Goal: Task Accomplishment & Management: Use online tool/utility

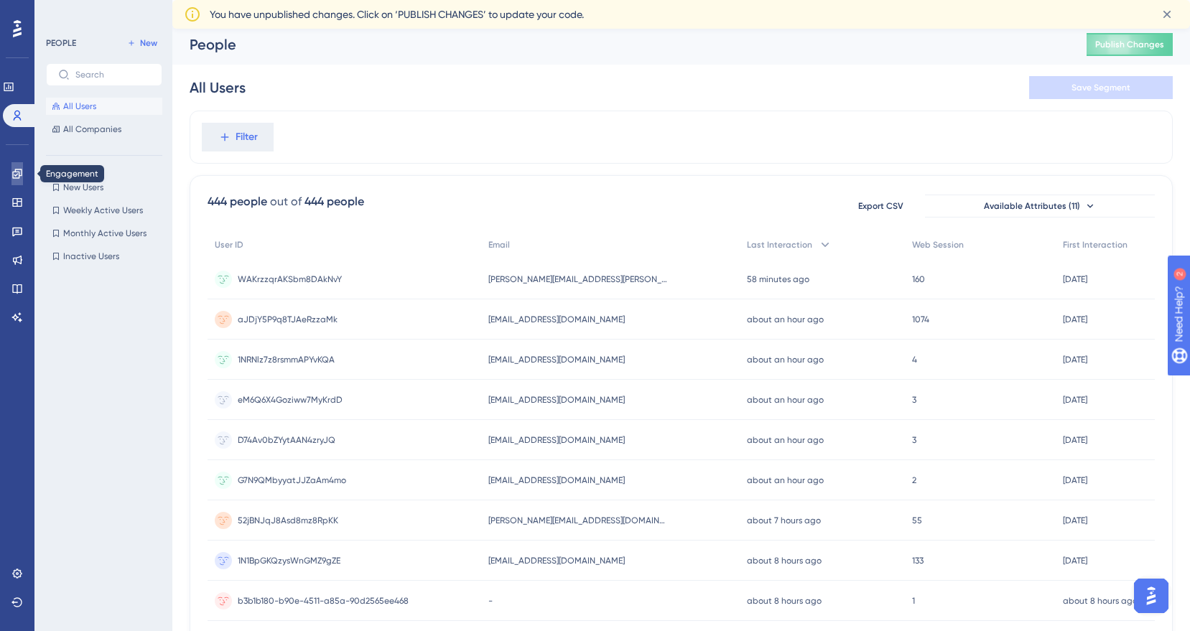
click at [19, 168] on icon at bounding box center [16, 173] width 11 height 11
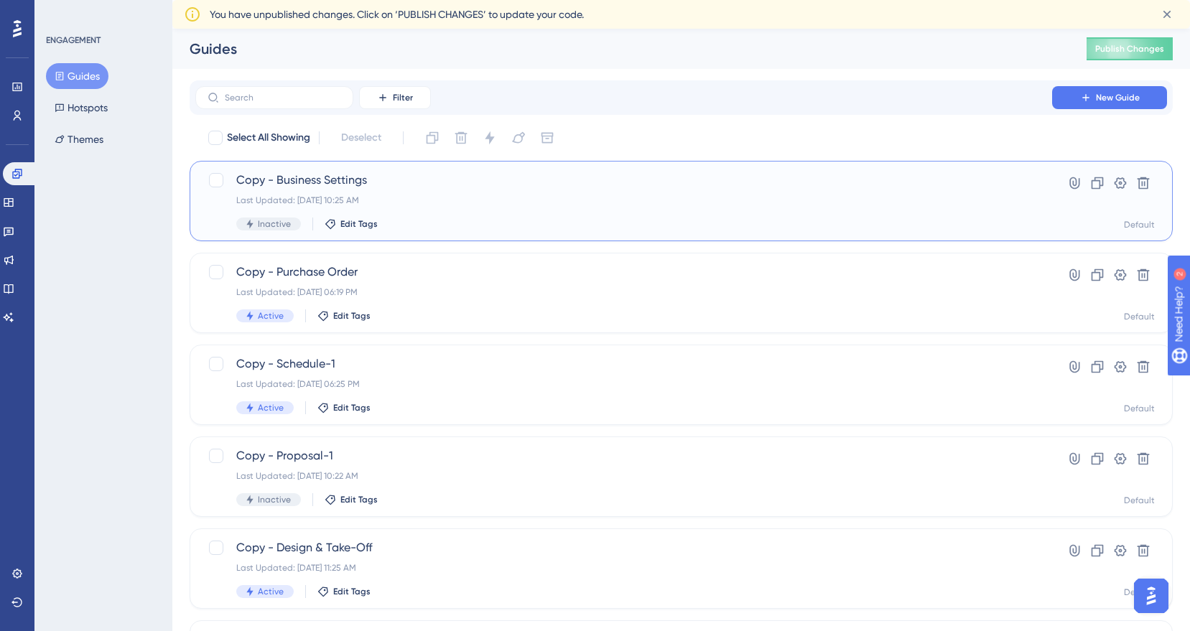
click at [296, 178] on span "Copy - Business Settings" at bounding box center [623, 180] width 775 height 17
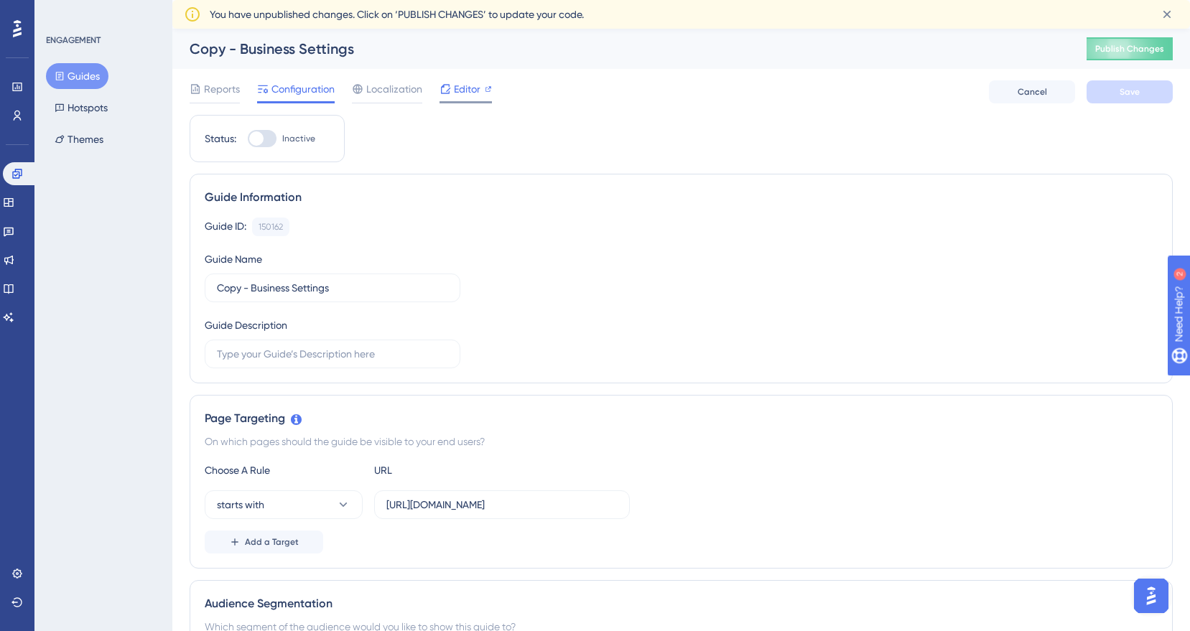
click at [464, 90] on span "Editor" at bounding box center [467, 88] width 27 height 17
click at [472, 87] on span "Editor" at bounding box center [467, 88] width 27 height 17
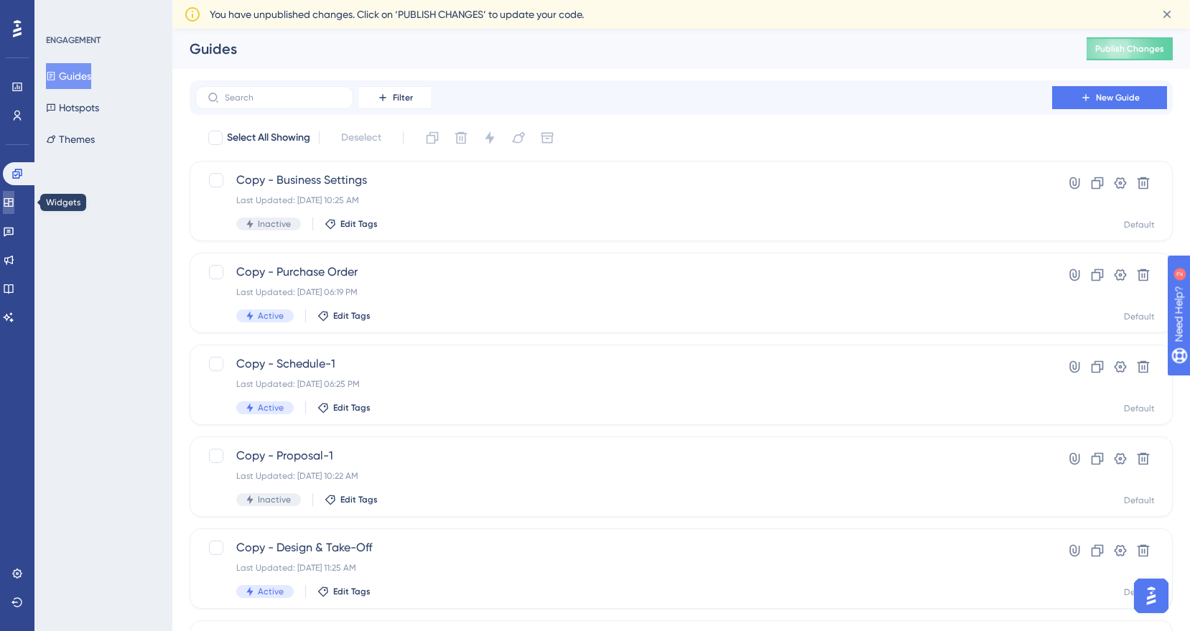
click at [13, 202] on icon at bounding box center [8, 202] width 9 height 9
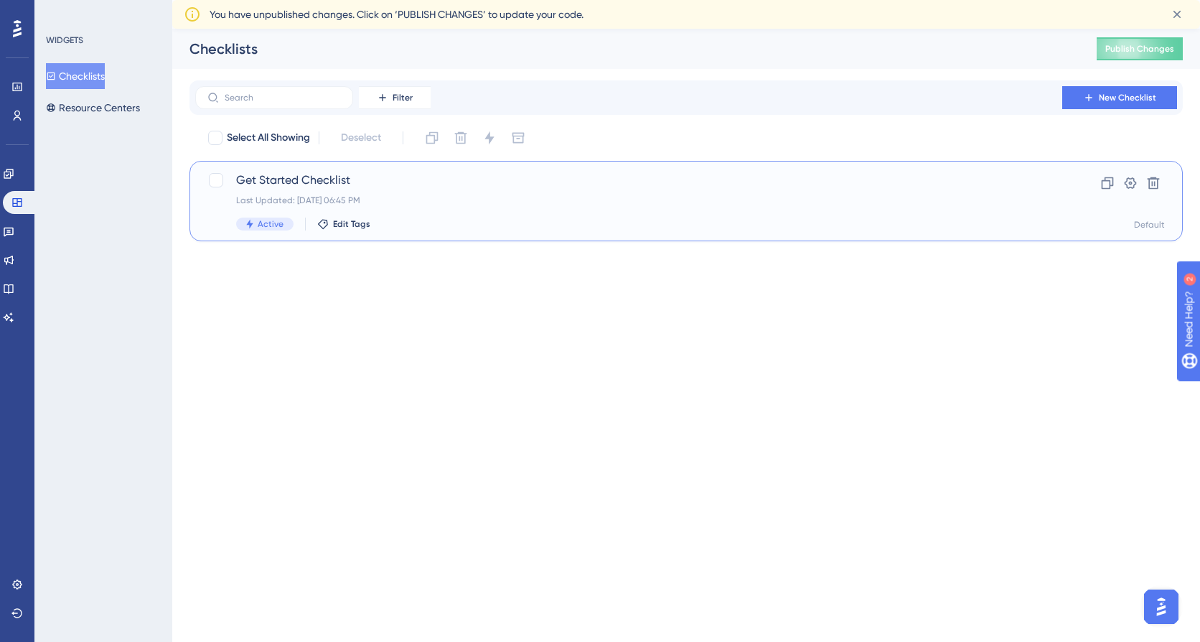
click at [282, 182] on span "Get Started Checklist" at bounding box center [628, 180] width 785 height 17
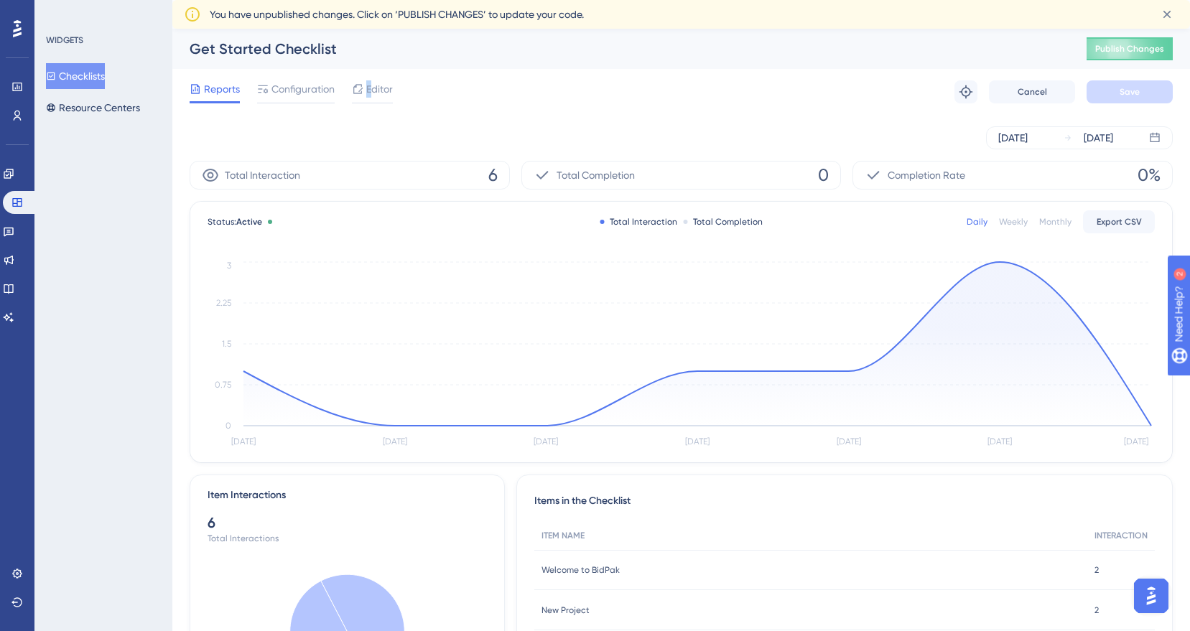
click at [369, 93] on span "Editor" at bounding box center [379, 88] width 27 height 17
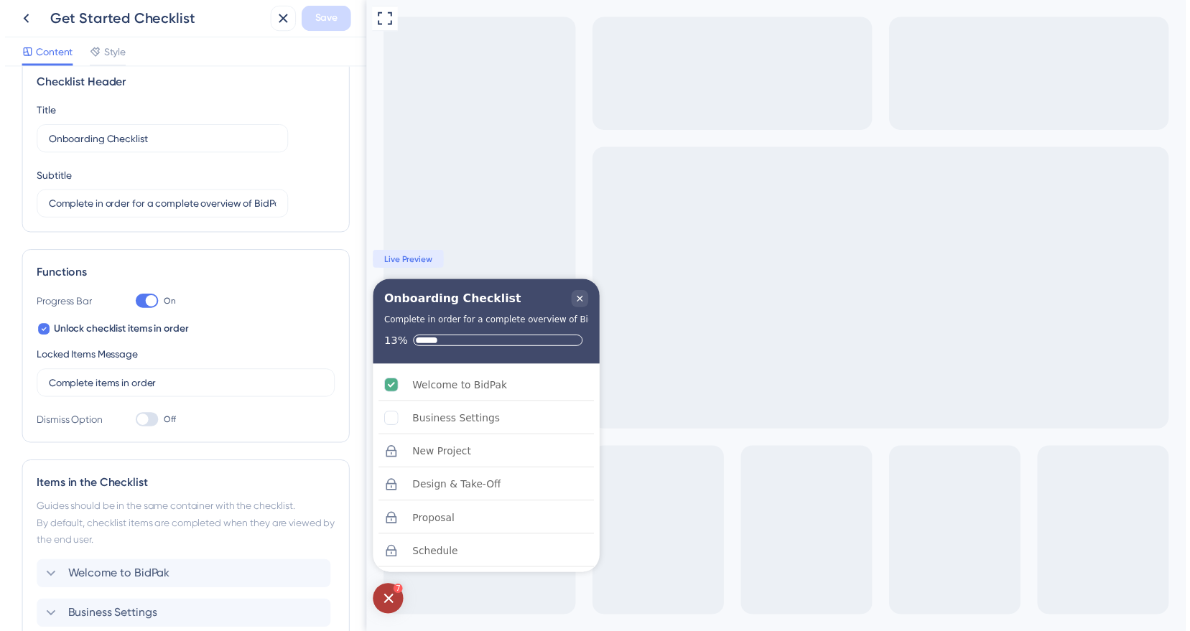
scroll to position [17, 0]
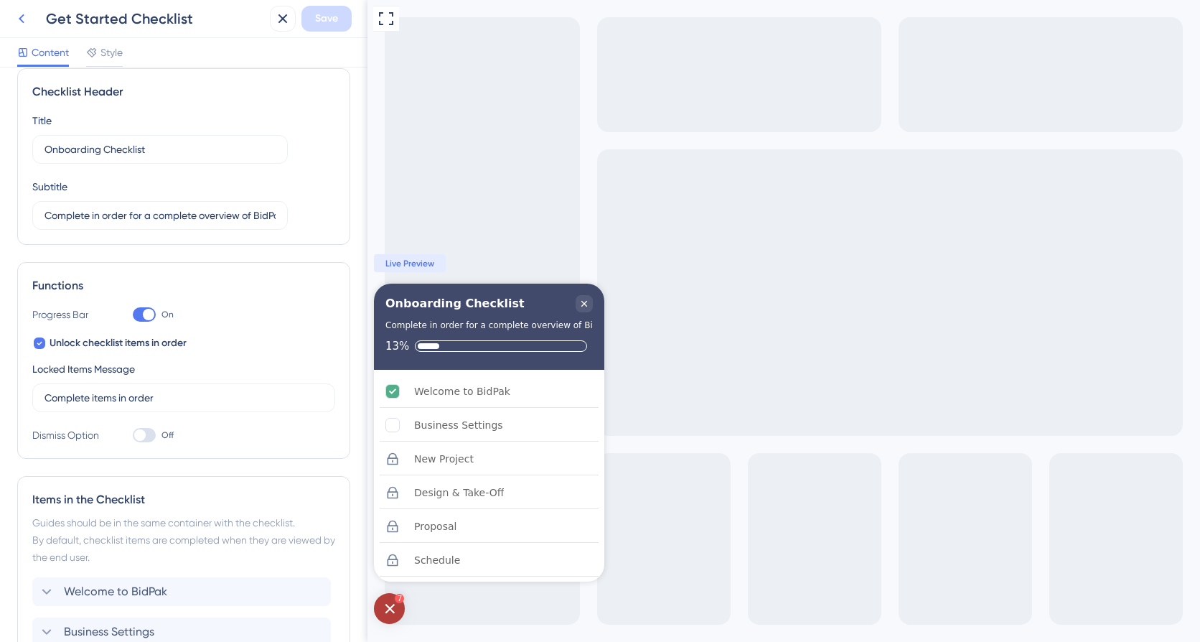
click at [19, 18] on icon at bounding box center [21, 18] width 17 height 17
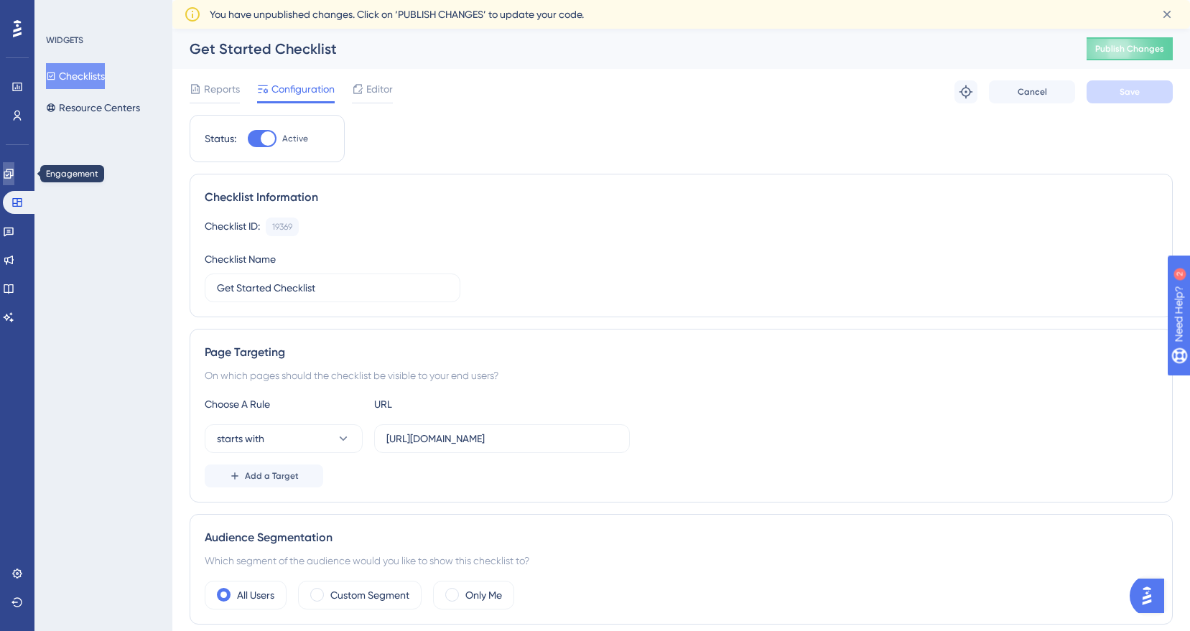
click at [13, 169] on icon at bounding box center [8, 173] width 9 height 9
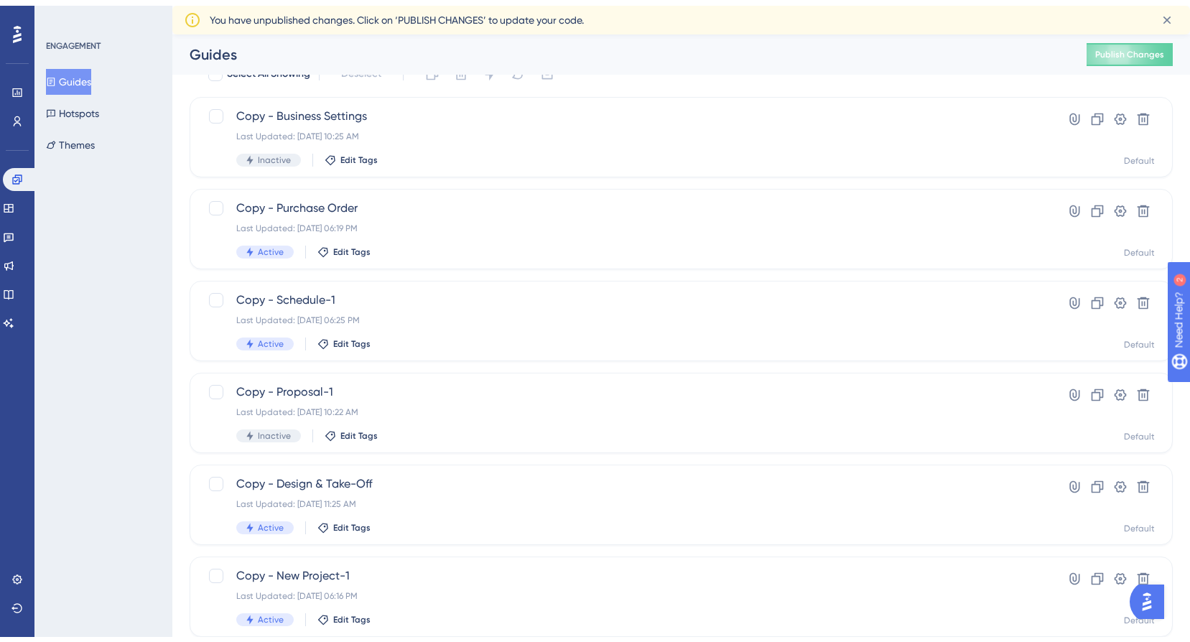
scroll to position [472, 0]
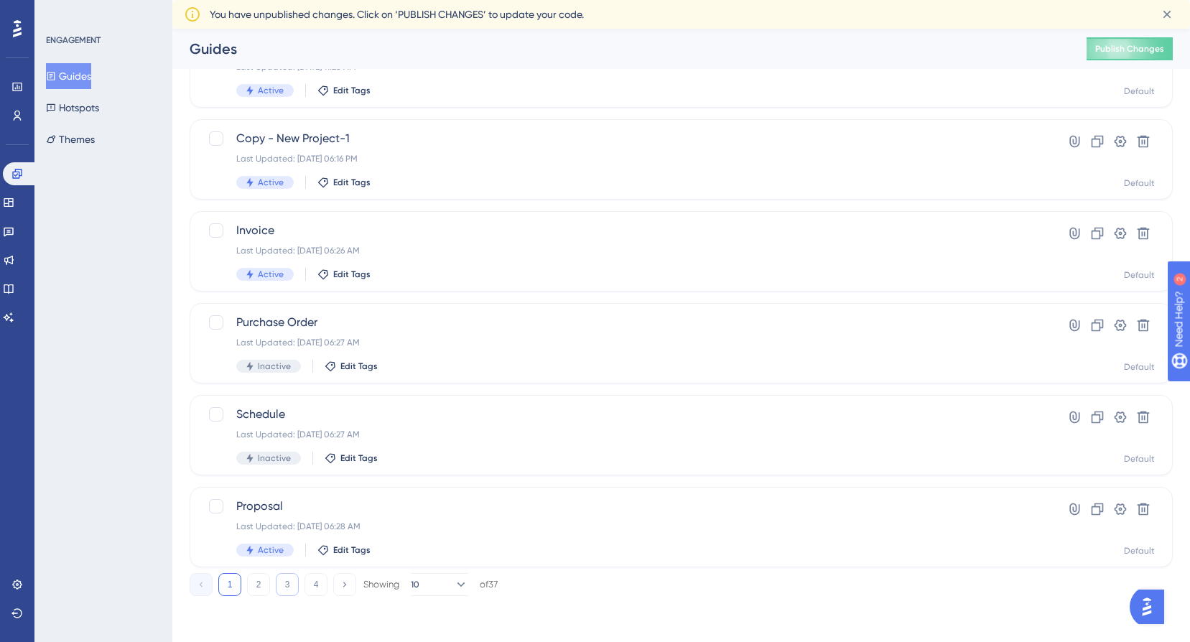
click at [281, 580] on button "3" at bounding box center [287, 584] width 23 height 23
click at [314, 584] on button "4" at bounding box center [315, 584] width 23 height 23
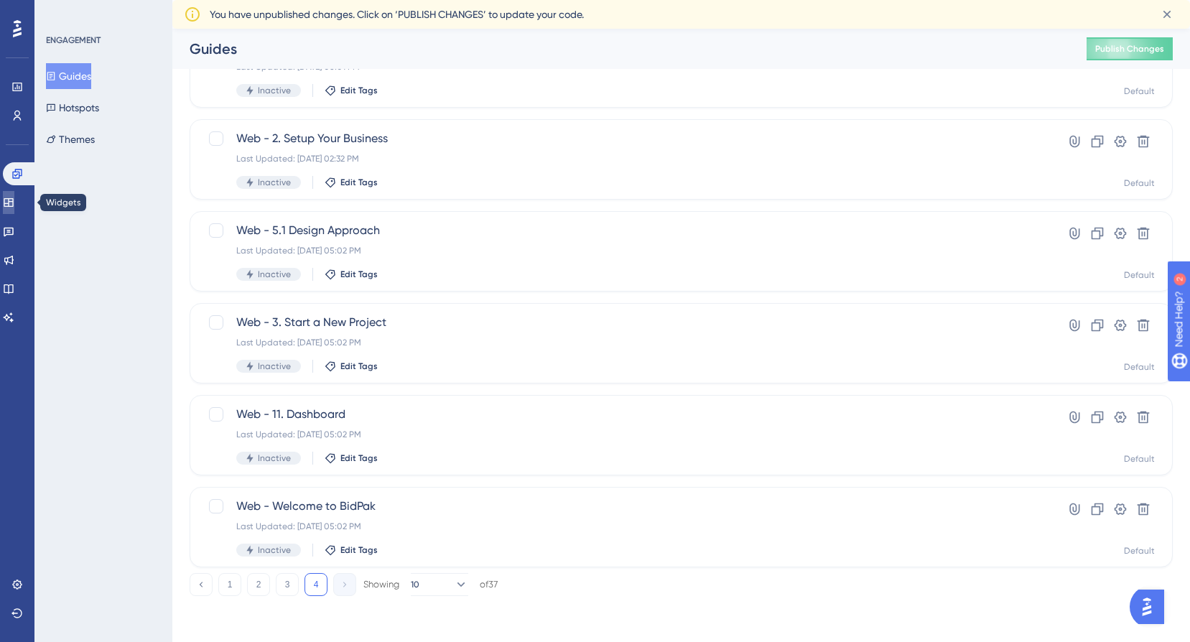
click at [14, 192] on link at bounding box center [8, 202] width 11 height 23
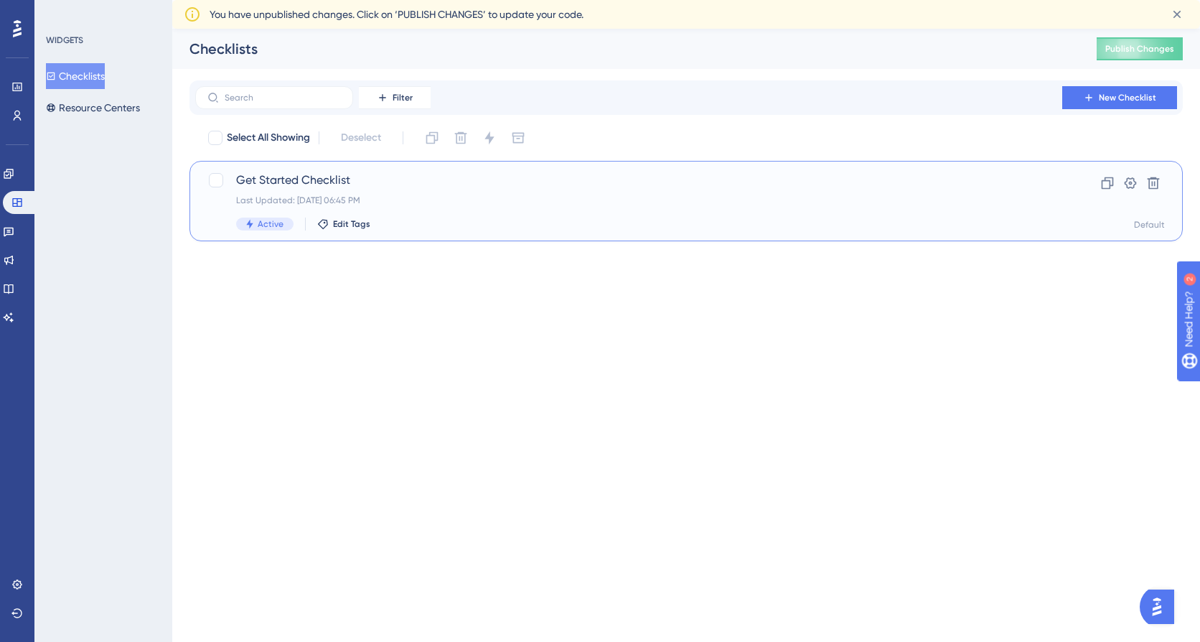
click at [294, 177] on span "Get Started Checklist" at bounding box center [628, 180] width 785 height 17
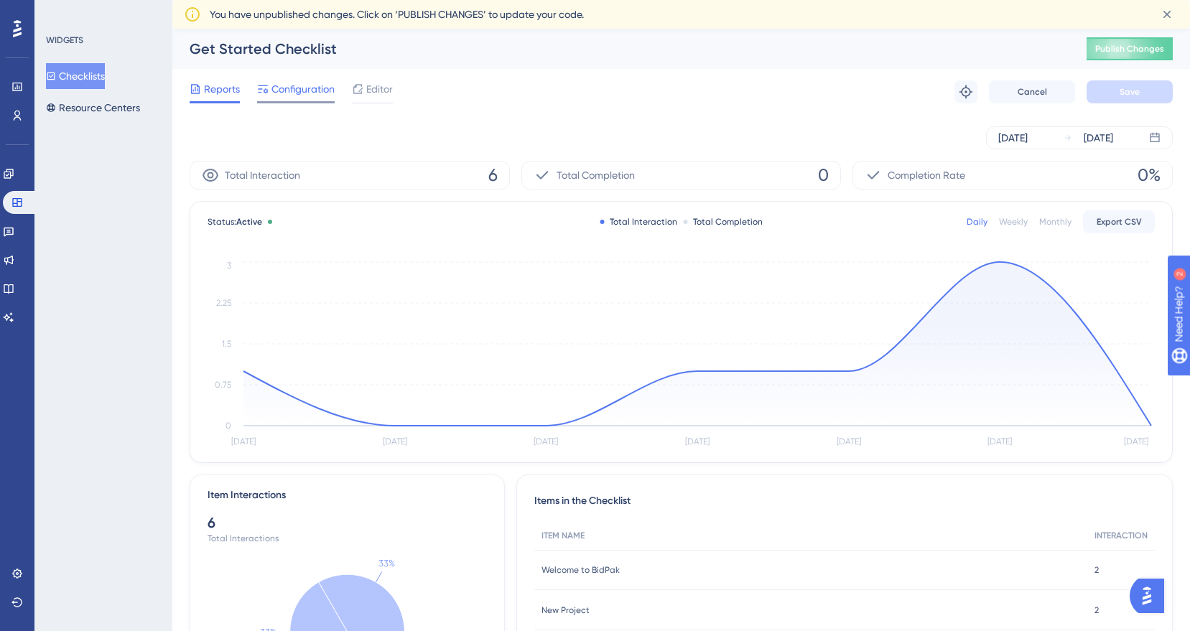
click at [302, 85] on span "Configuration" at bounding box center [302, 88] width 63 height 17
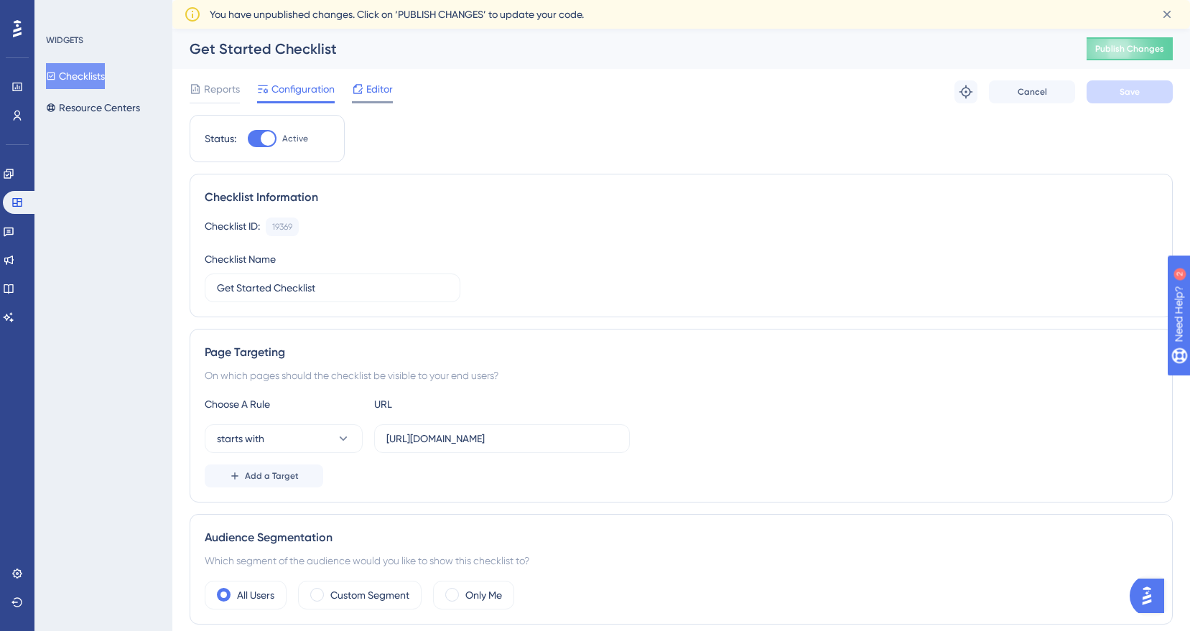
click at [372, 89] on span "Editor" at bounding box center [379, 88] width 27 height 17
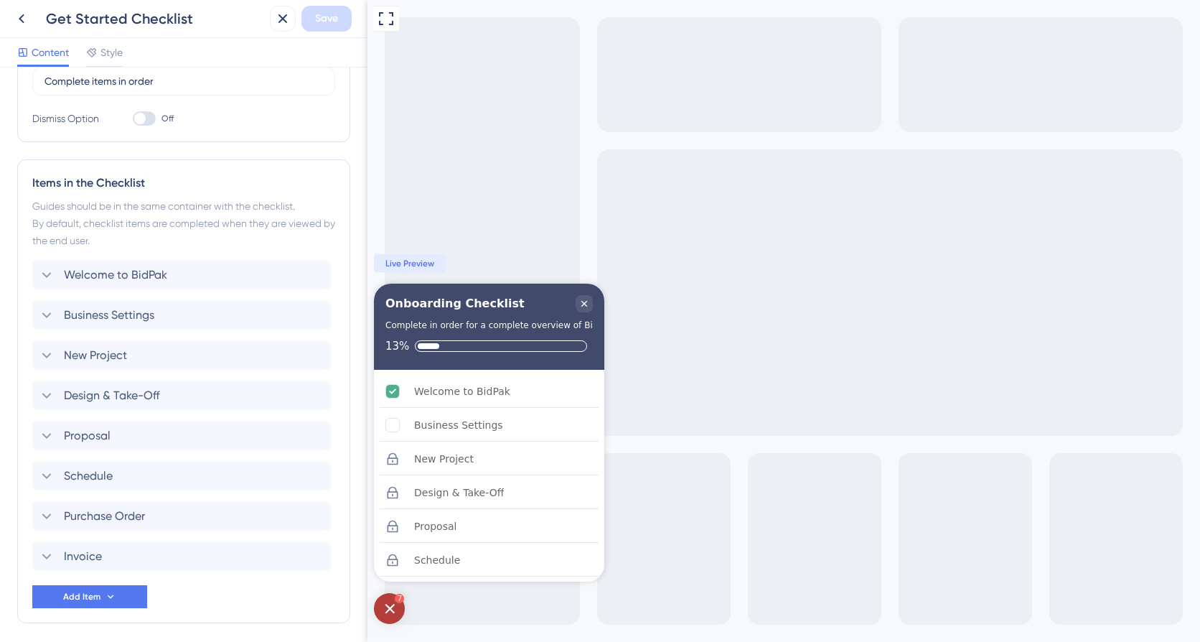
scroll to position [389, 0]
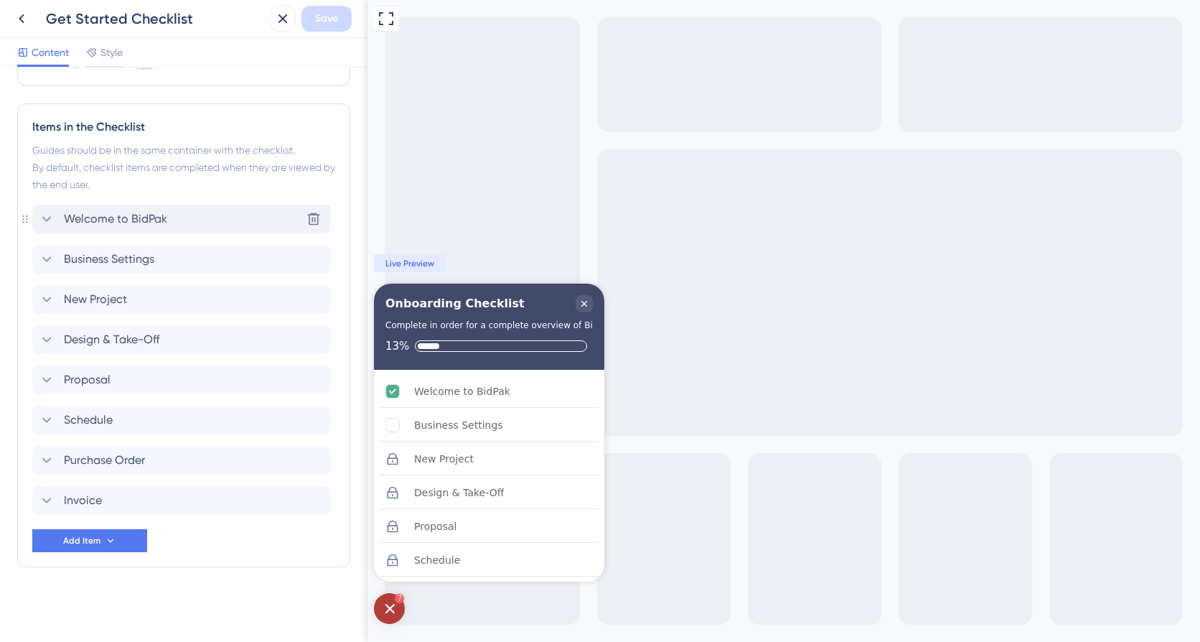
click at [44, 216] on icon at bounding box center [46, 218] width 17 height 17
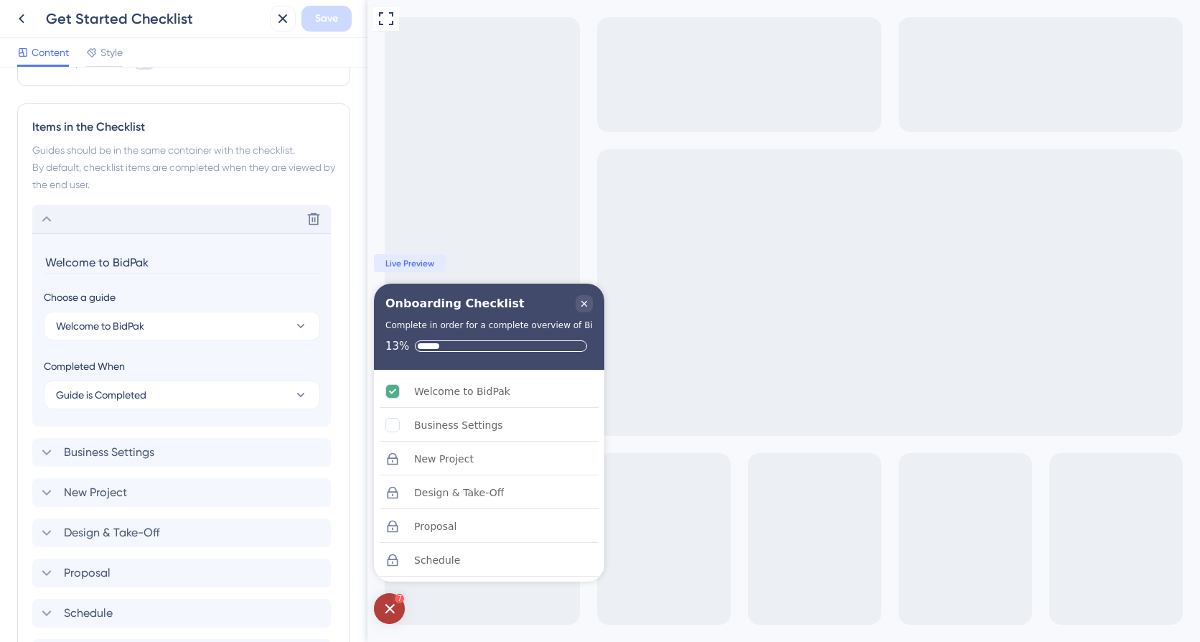
scroll to position [526, 0]
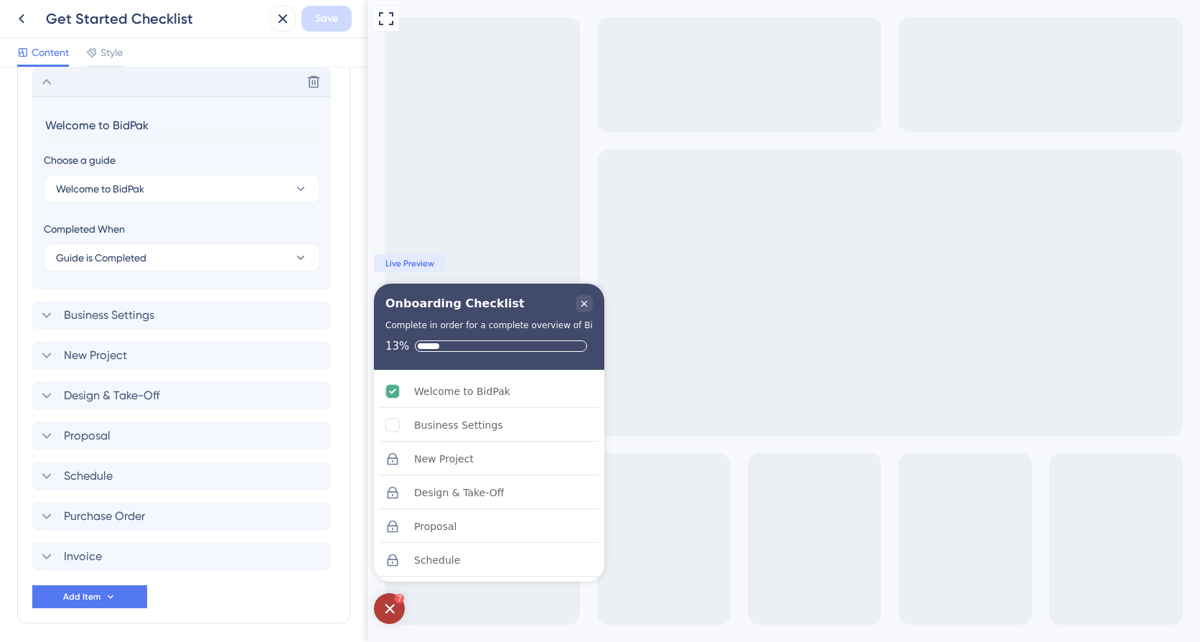
click at [46, 78] on icon at bounding box center [46, 81] width 17 height 17
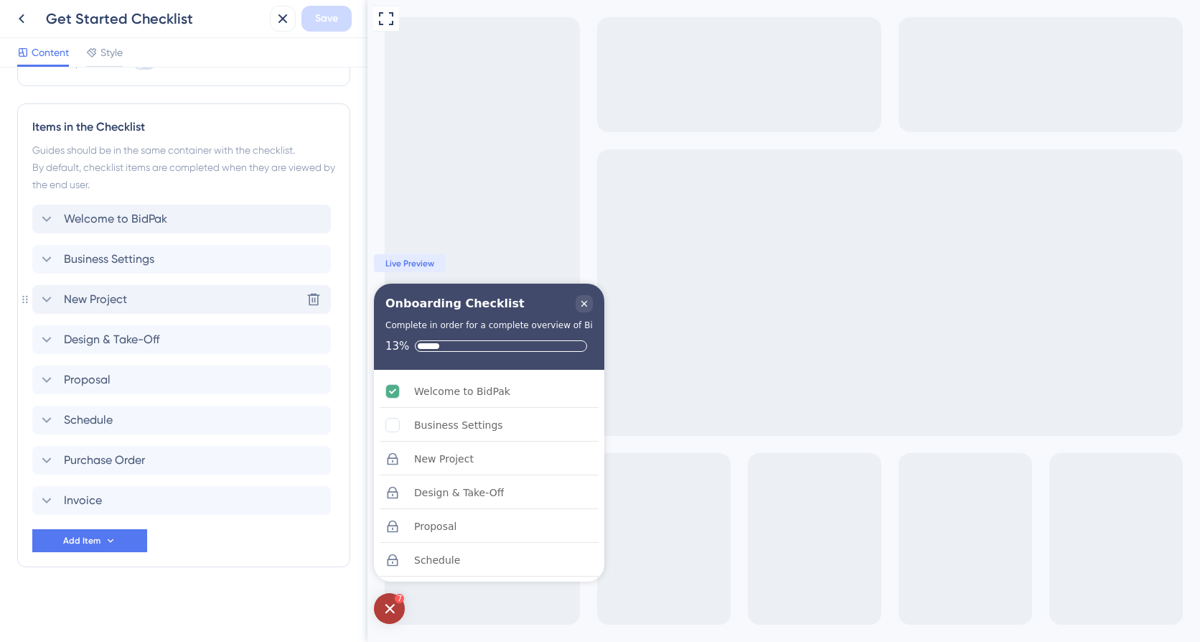
click at [47, 299] on icon at bounding box center [46, 299] width 17 height 17
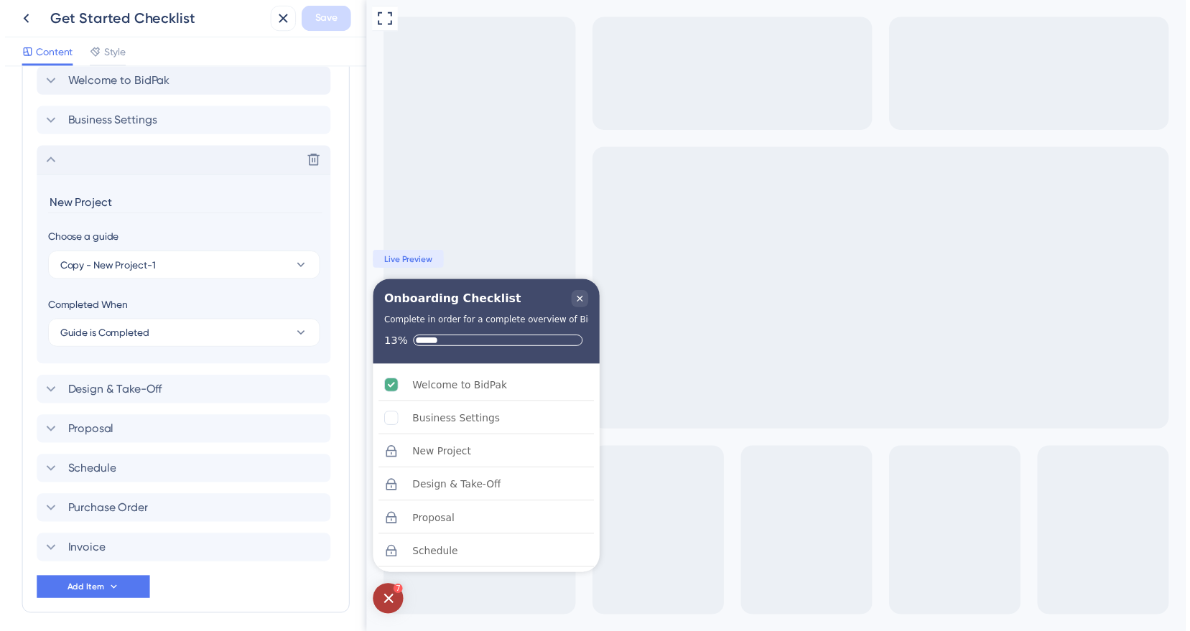
scroll to position [582, 0]
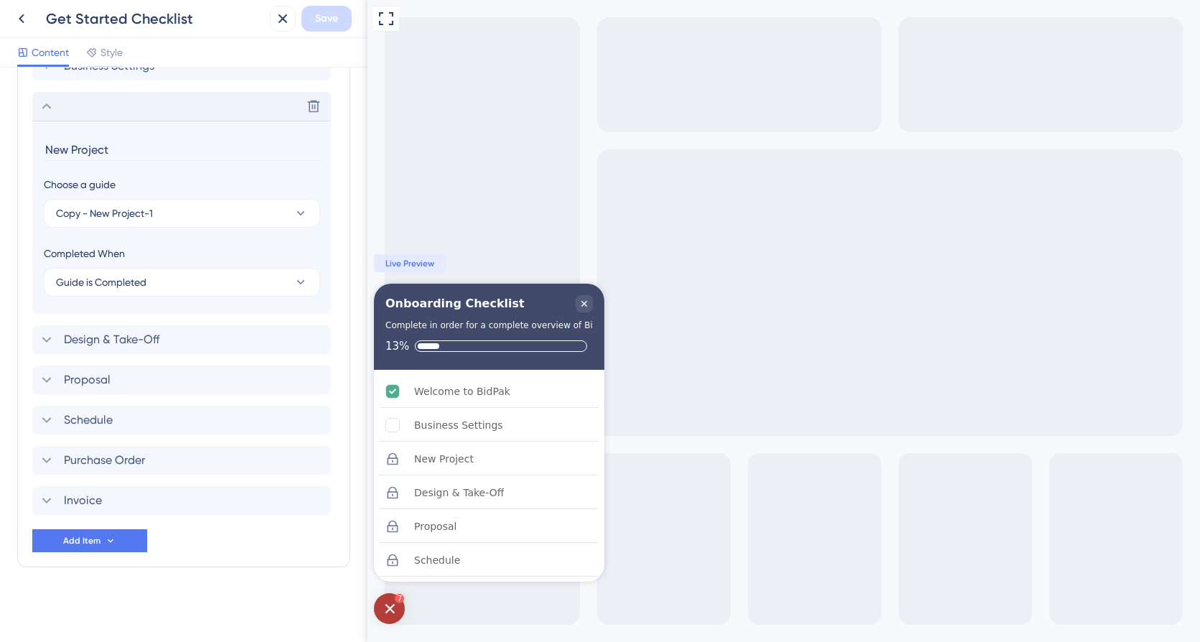
click at [857, 228] on div "Full Screen Preview 7 Onboarding Checklist Complete in order for a complete ove…" at bounding box center [784, 321] width 833 height 642
click at [279, 17] on icon at bounding box center [282, 18] width 17 height 17
